Goal: Navigation & Orientation: Find specific page/section

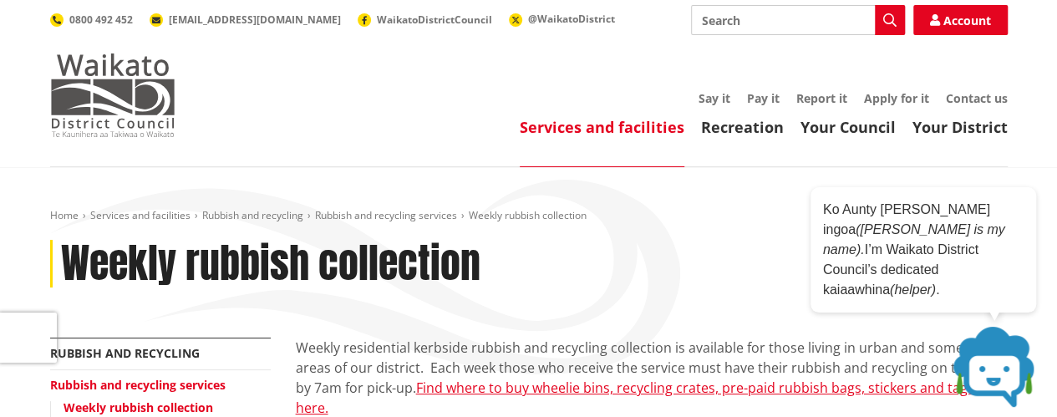
click at [153, 74] on img at bounding box center [112, 95] width 125 height 84
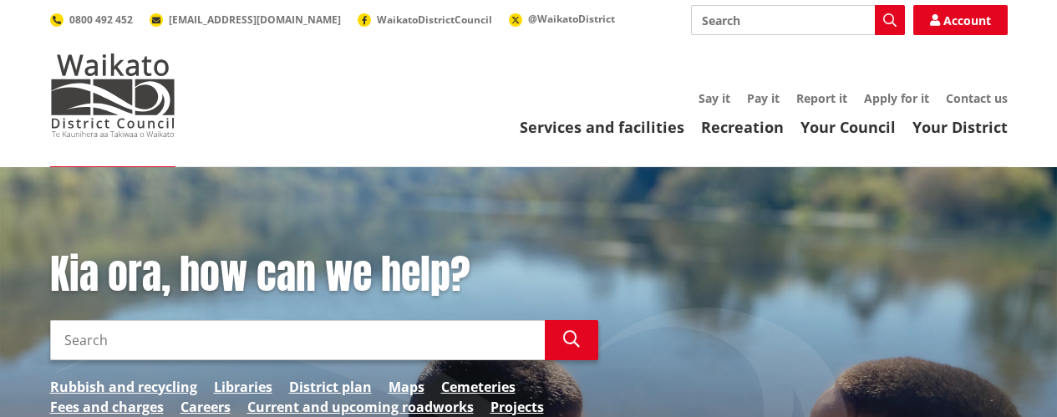
scroll to position [84, 0]
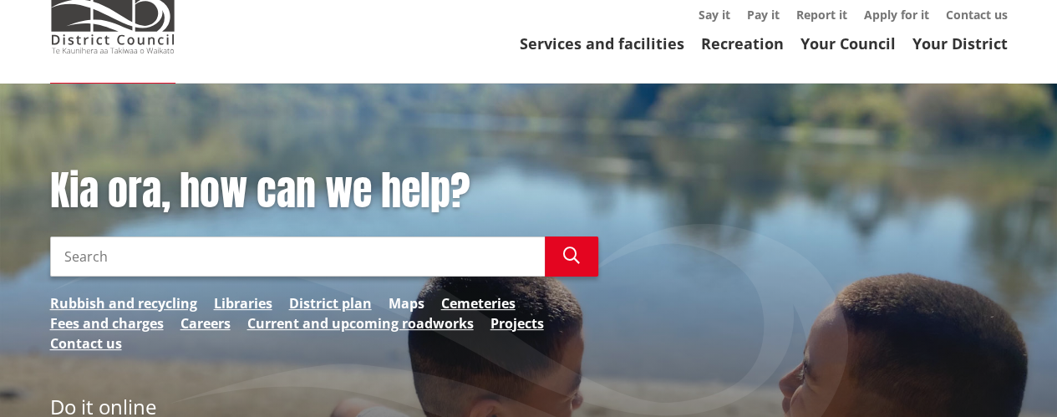
click at [412, 303] on link "Maps" at bounding box center [407, 303] width 36 height 20
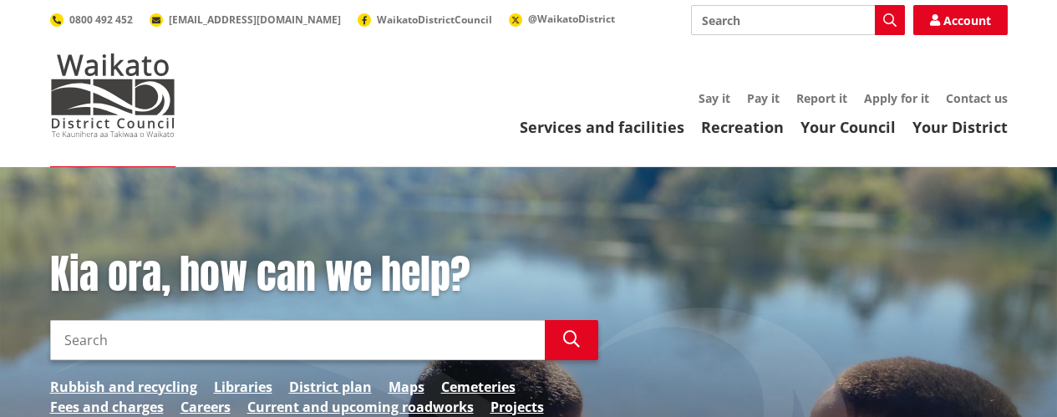
scroll to position [84, 0]
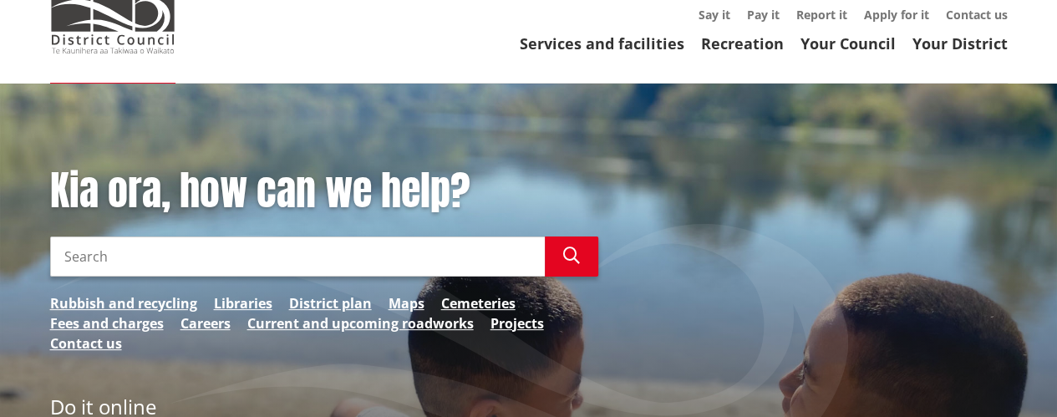
click at [487, 253] on input "Search" at bounding box center [297, 257] width 495 height 40
click at [491, 178] on h1 "Kia ora, how can we help?" at bounding box center [324, 191] width 548 height 48
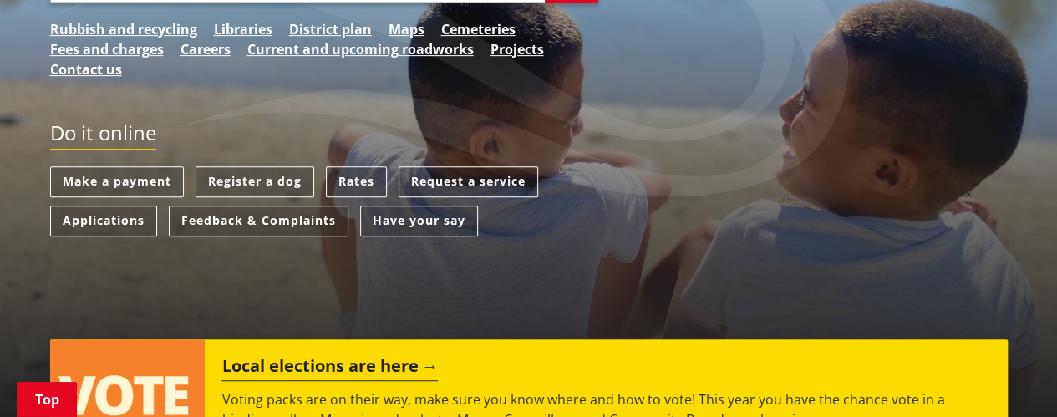
scroll to position [418, 0]
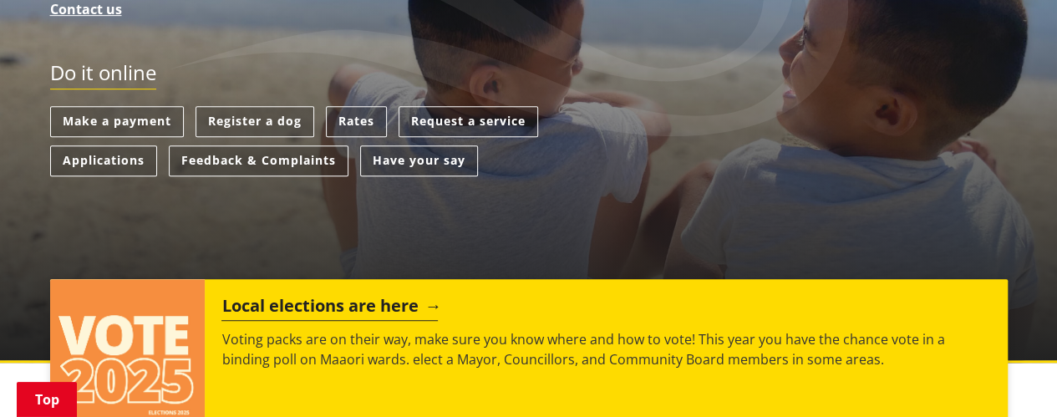
click at [359, 305] on h2 "Local elections are here" at bounding box center [329, 308] width 216 height 25
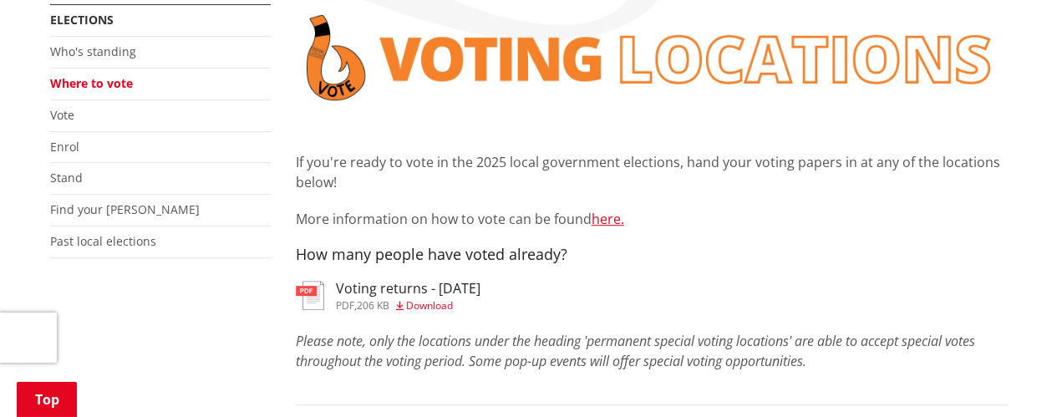
scroll to position [334, 0]
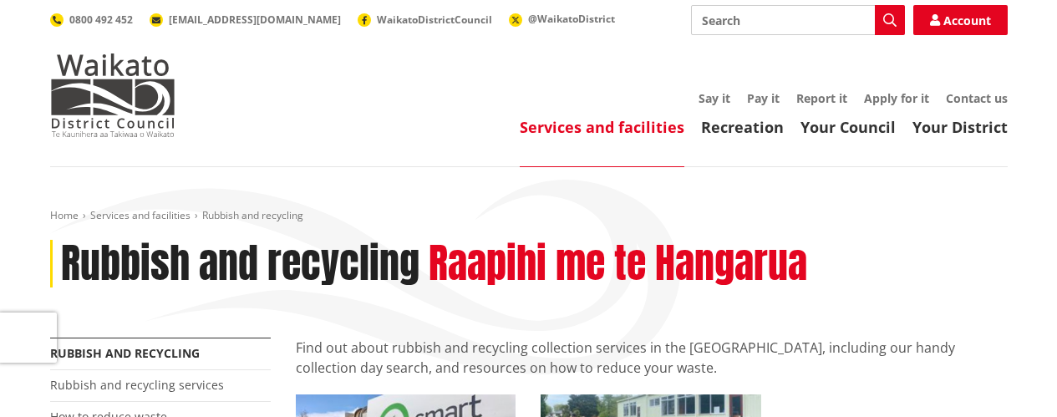
scroll to position [251, 0]
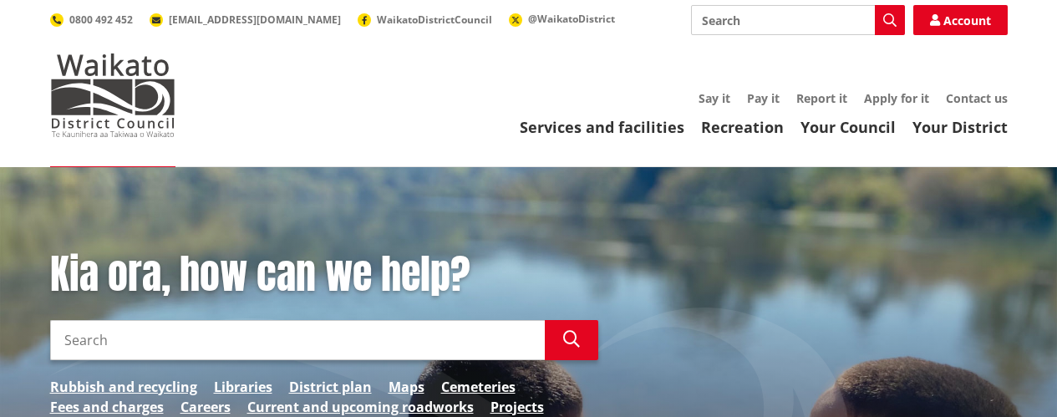
scroll to position [167, 0]
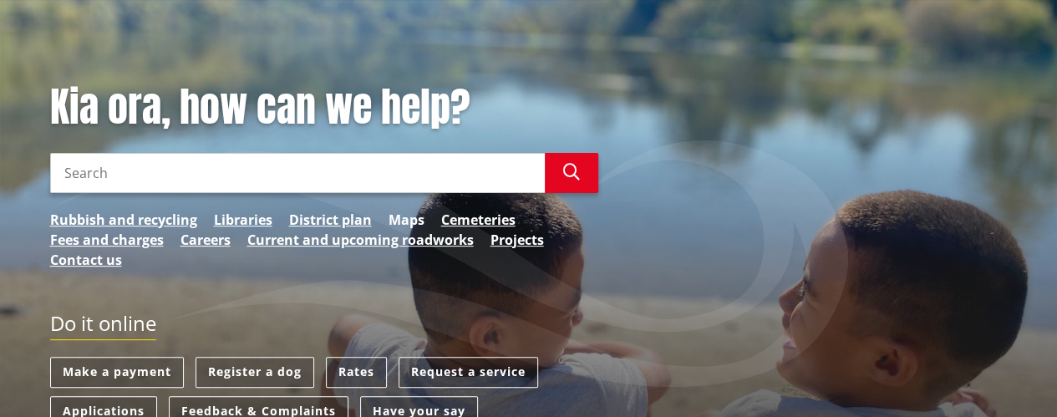
click at [416, 216] on link "Maps" at bounding box center [407, 220] width 36 height 20
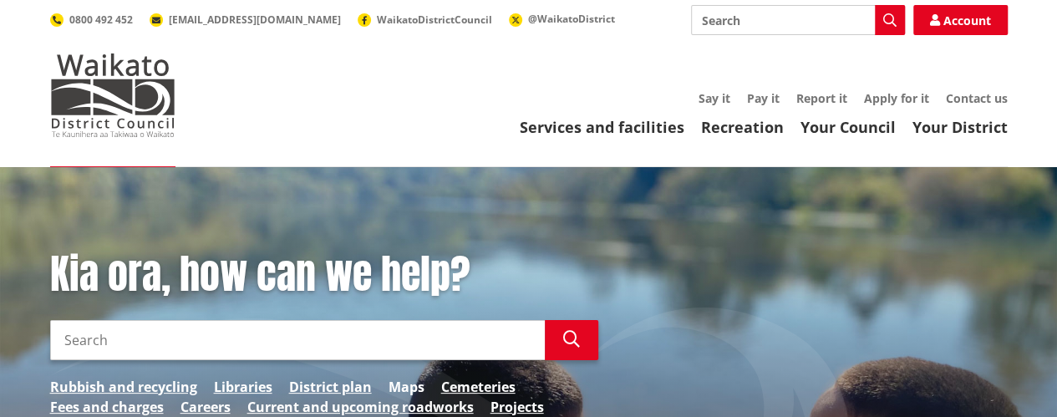
click at [416, 391] on link "Maps" at bounding box center [407, 387] width 36 height 20
